Goal: Information Seeking & Learning: Learn about a topic

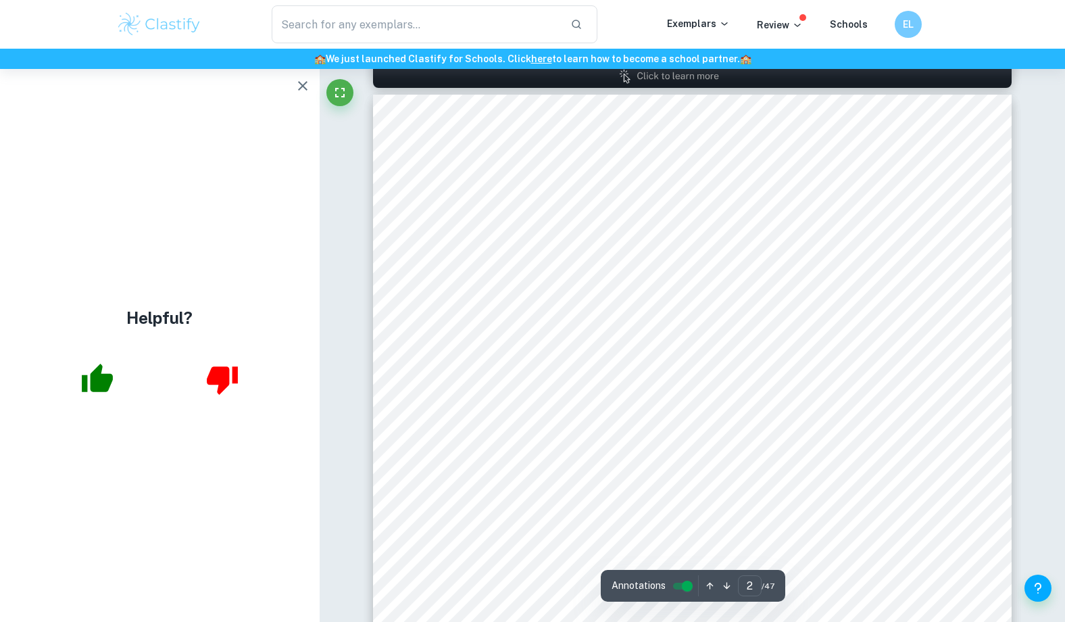
scroll to position [629, 0]
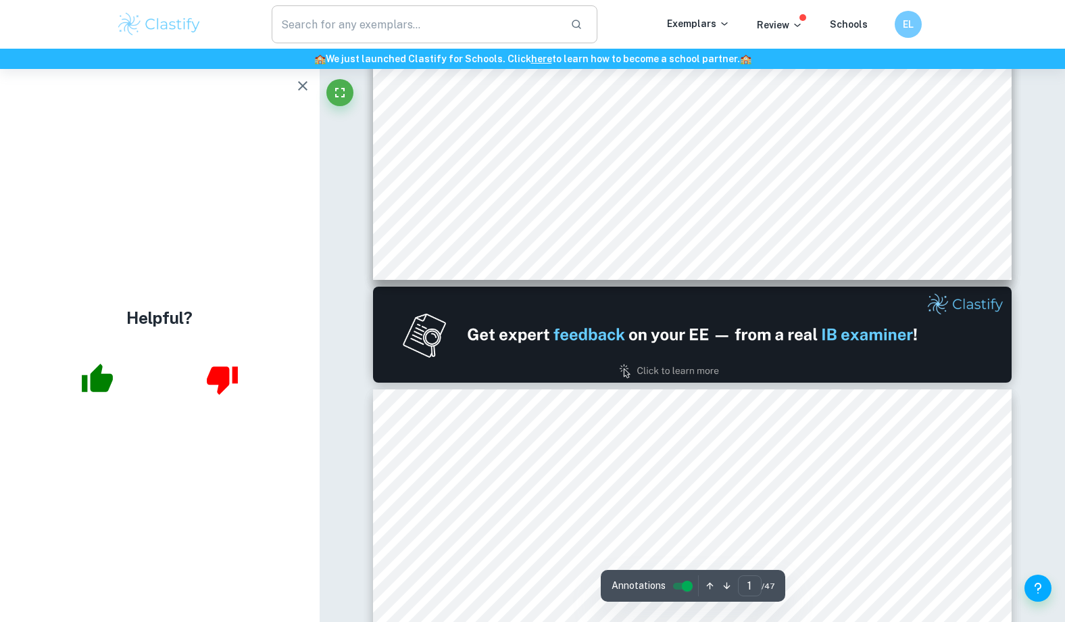
click at [360, 24] on input "text" at bounding box center [416, 24] width 288 height 38
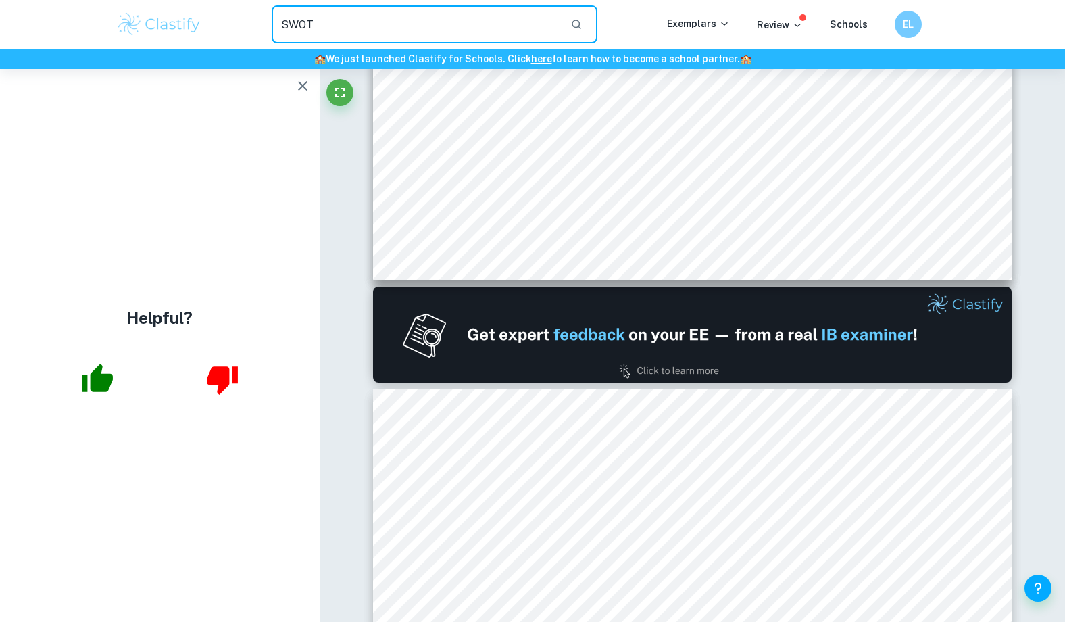
type input "SWOT"
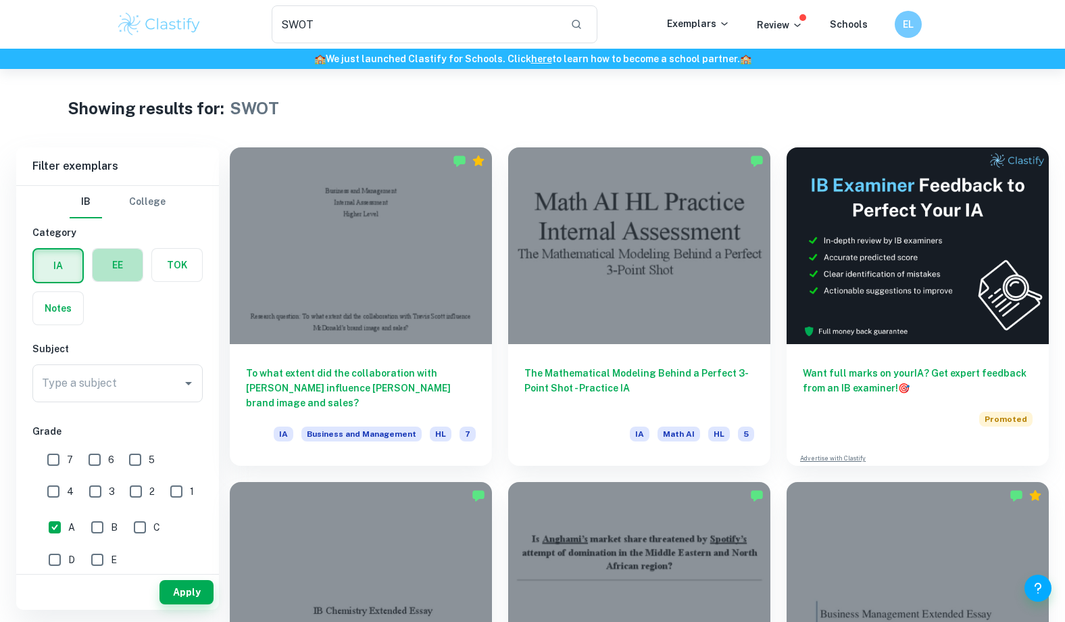
click at [112, 274] on label "button" at bounding box center [118, 265] width 50 height 32
click at [0, 0] on input "radio" at bounding box center [0, 0] width 0 height 0
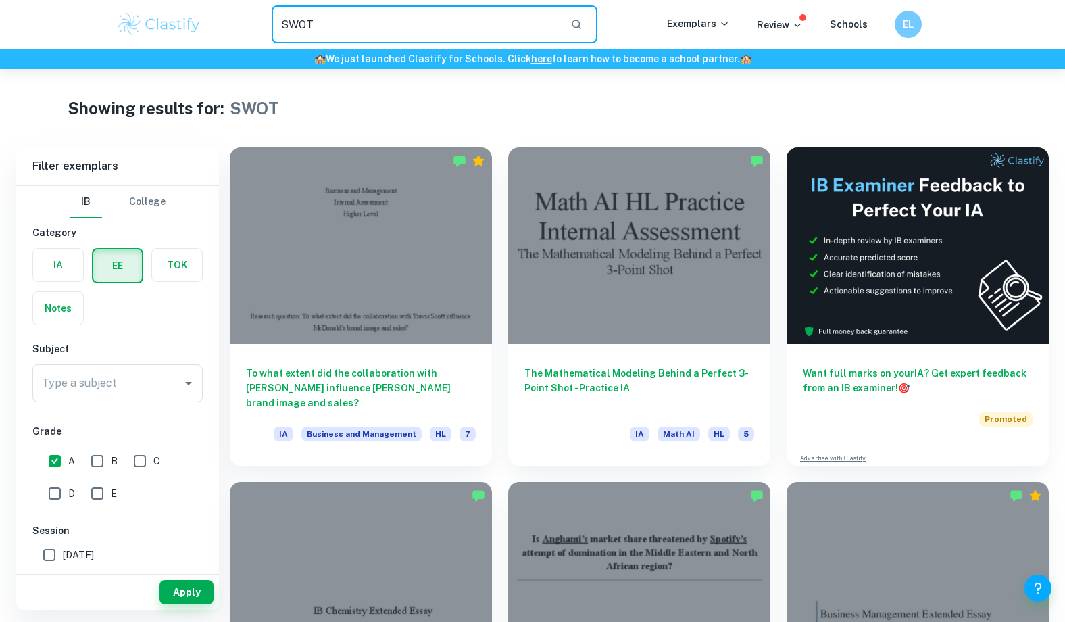
click at [465, 20] on input "SWOT" at bounding box center [416, 24] width 288 height 38
click at [104, 378] on input "Type a subject" at bounding box center [108, 383] width 138 height 26
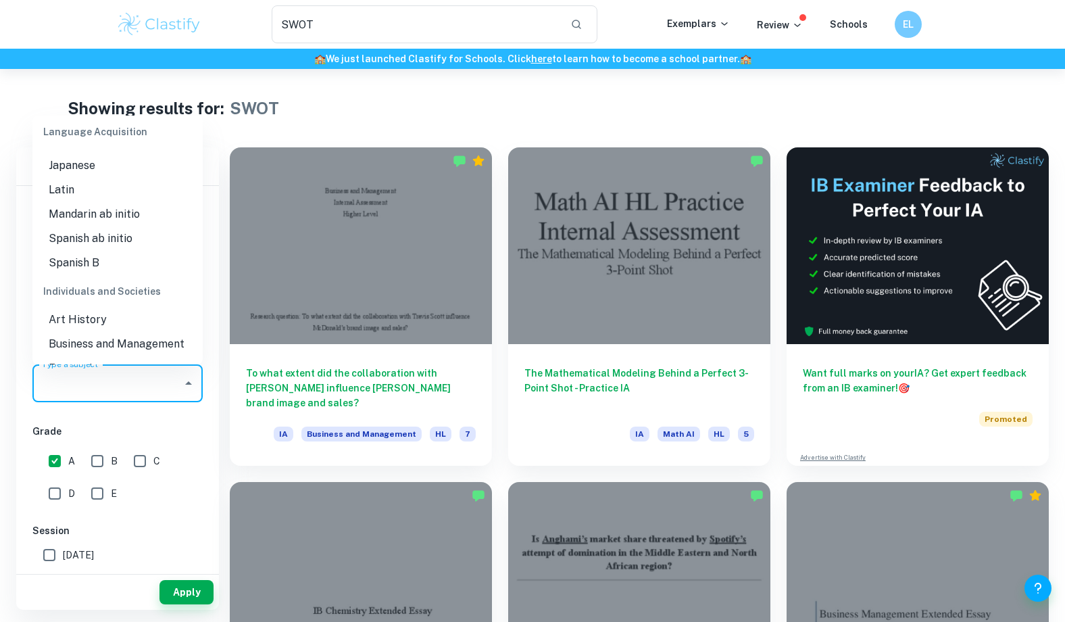
scroll to position [1073, 0]
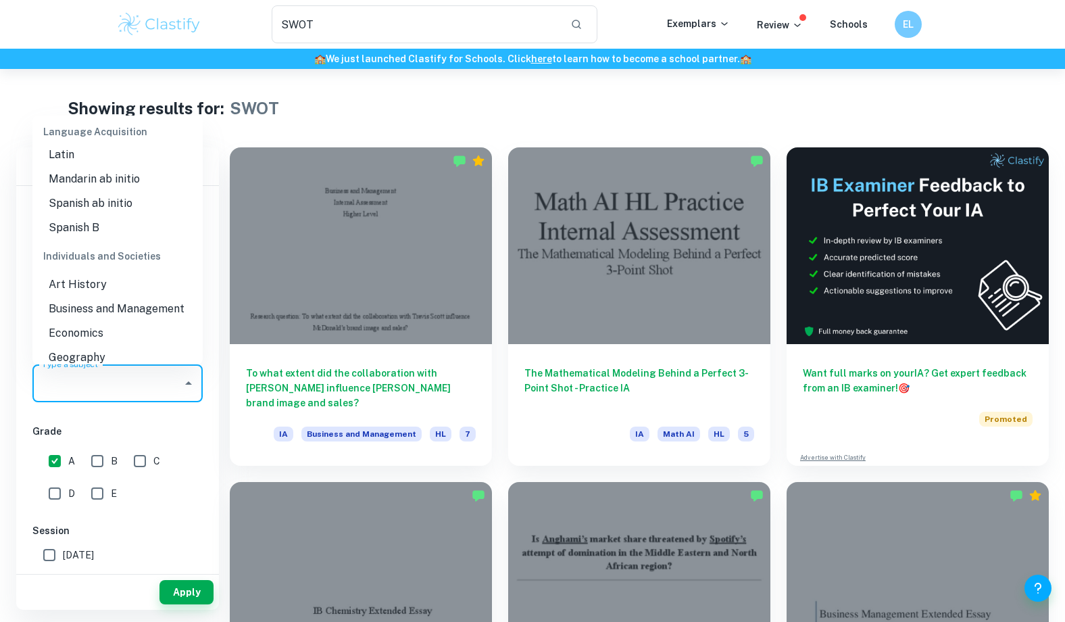
click at [122, 303] on li "Business and Management" at bounding box center [117, 309] width 170 height 24
type input "Business and Management"
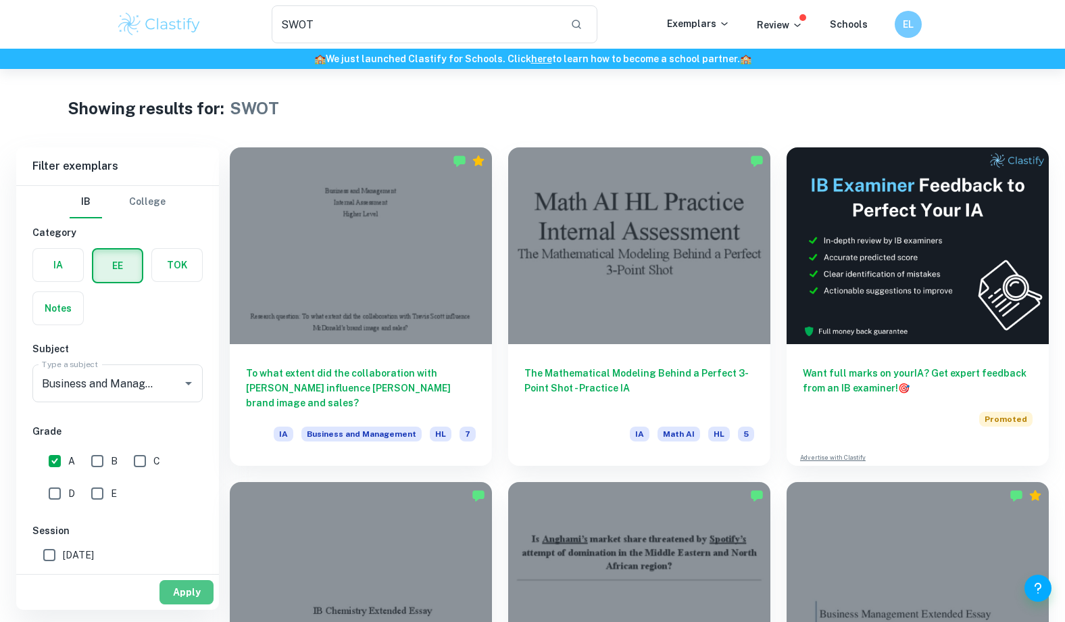
click at [174, 587] on button "Apply" at bounding box center [187, 592] width 54 height 24
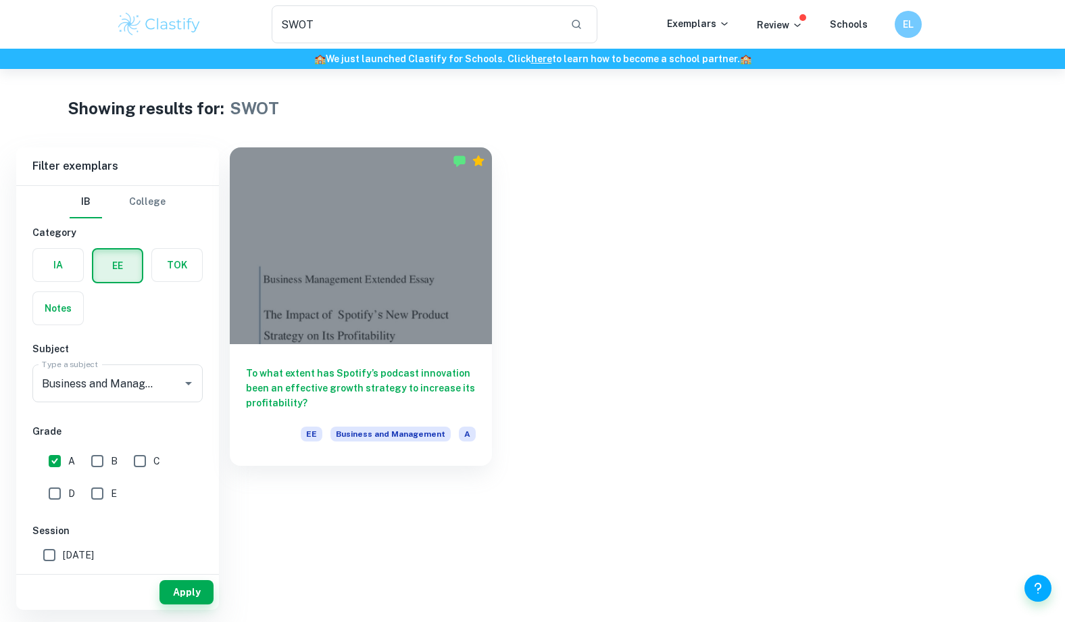
click at [174, 587] on button "Apply" at bounding box center [187, 592] width 54 height 24
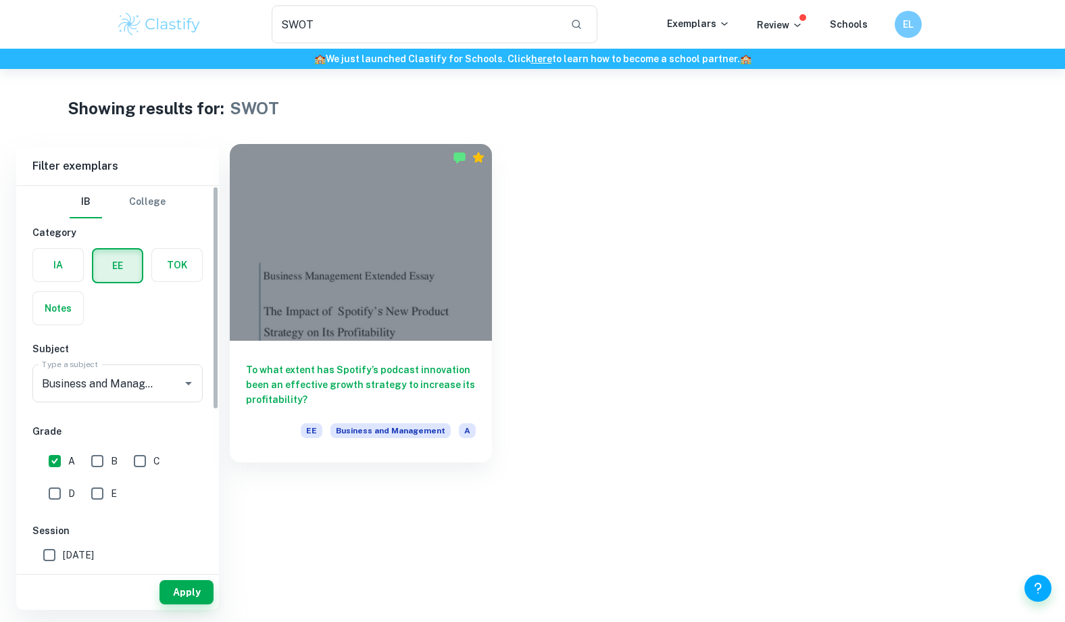
click at [379, 385] on h6 "To what extent has Spotify’s podcast innovation been an effective growth strate…" at bounding box center [361, 384] width 230 height 45
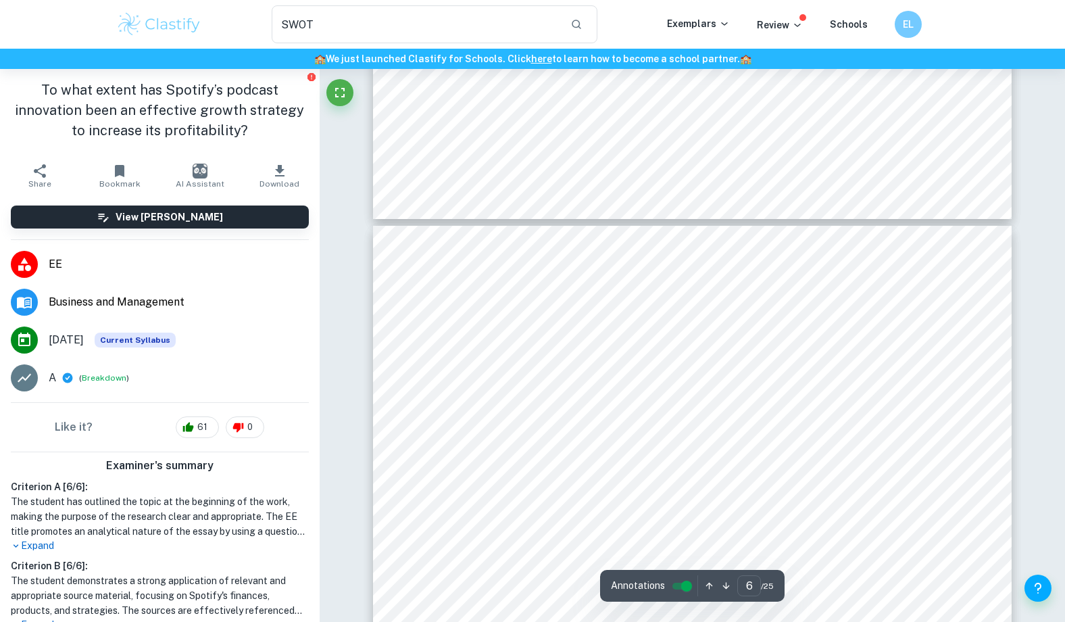
scroll to position [4488, 0]
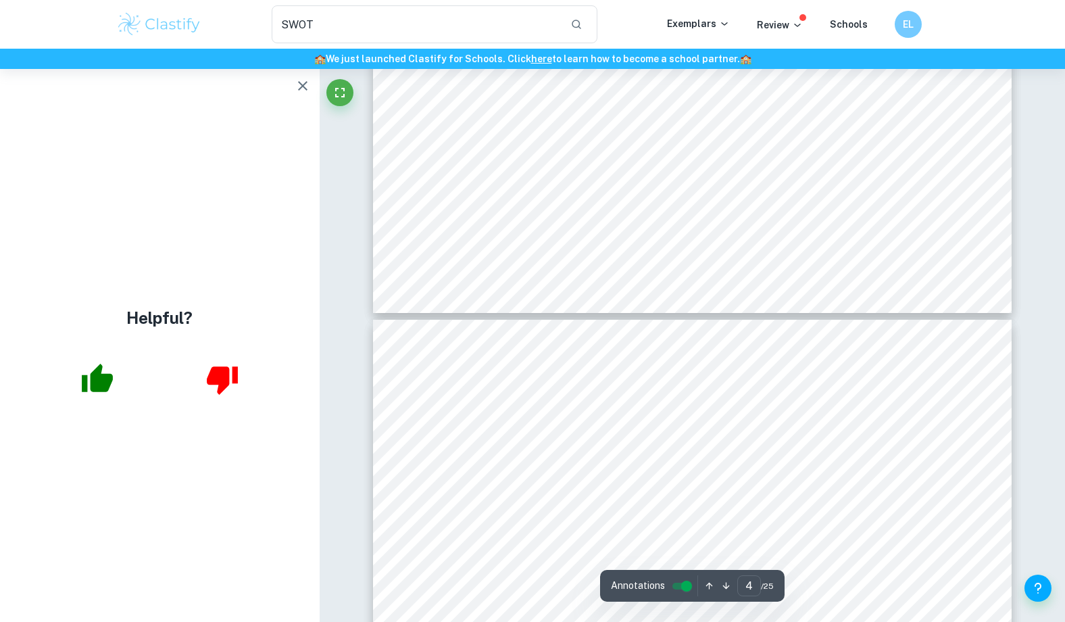
type input "5"
